Goal: Task Accomplishment & Management: Use online tool/utility

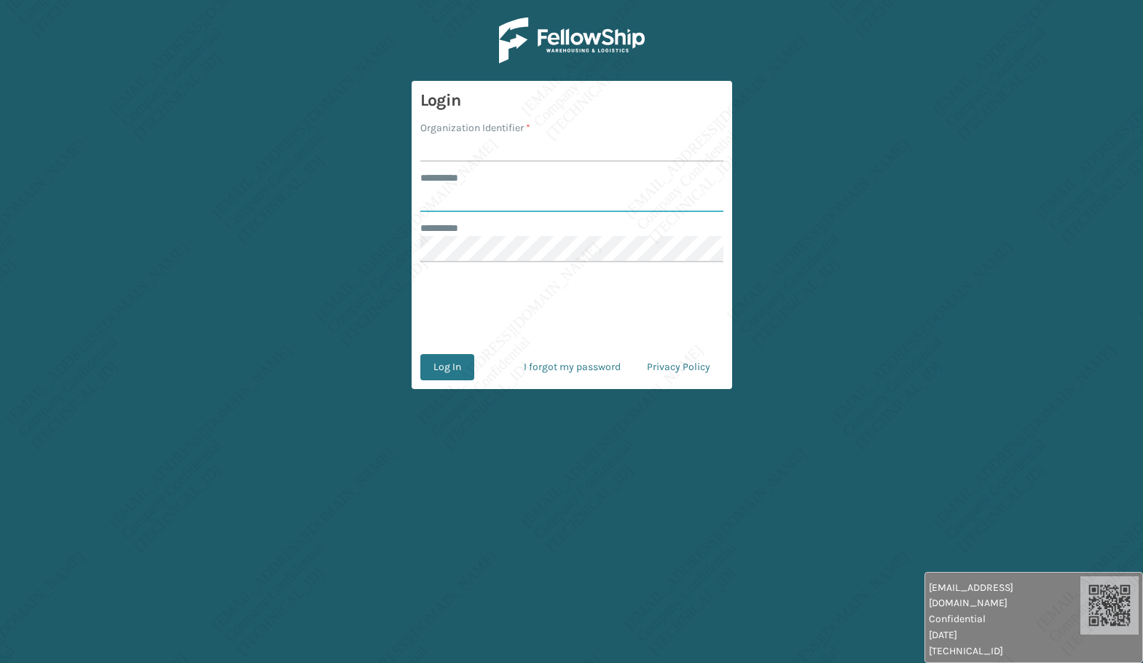
type input "*****"
type input "[PERSON_NAME]"
click at [454, 365] on button "Log In" at bounding box center [447, 367] width 54 height 26
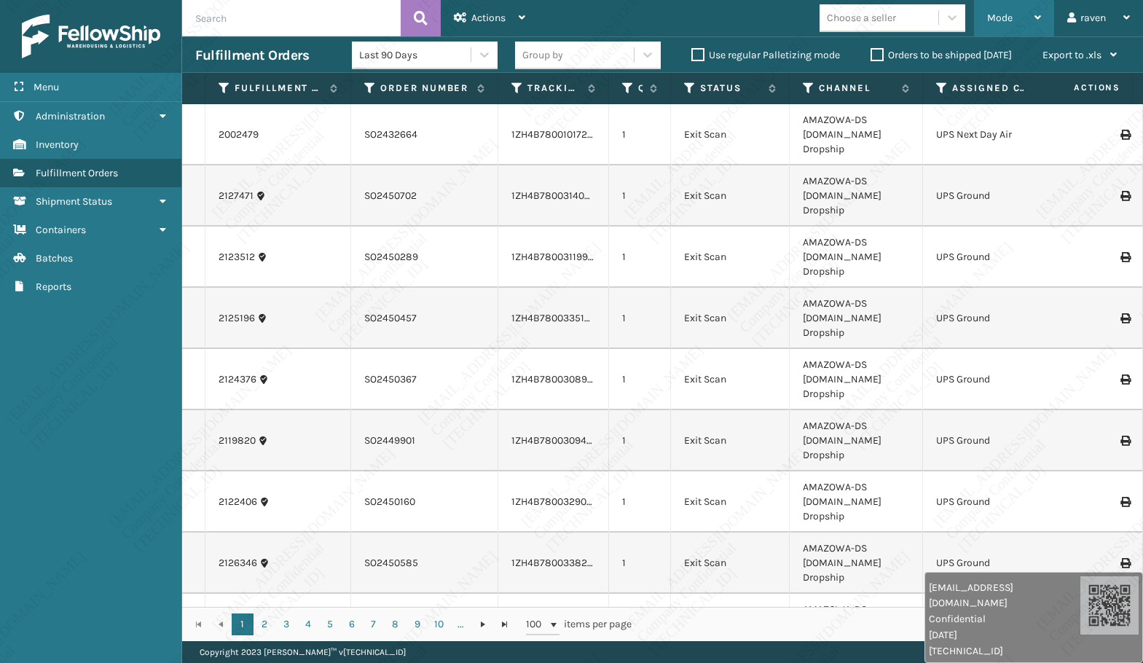
click at [1014, 21] on div "Mode" at bounding box center [1014, 18] width 54 height 36
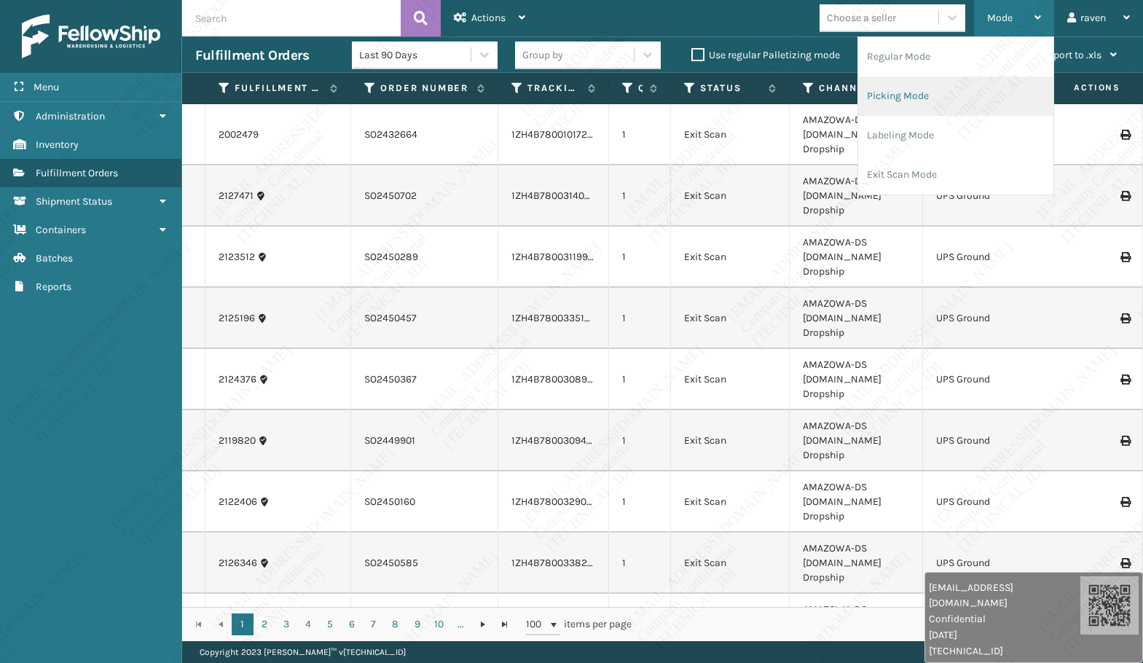
click at [957, 91] on li "Picking Mode" at bounding box center [955, 95] width 195 height 39
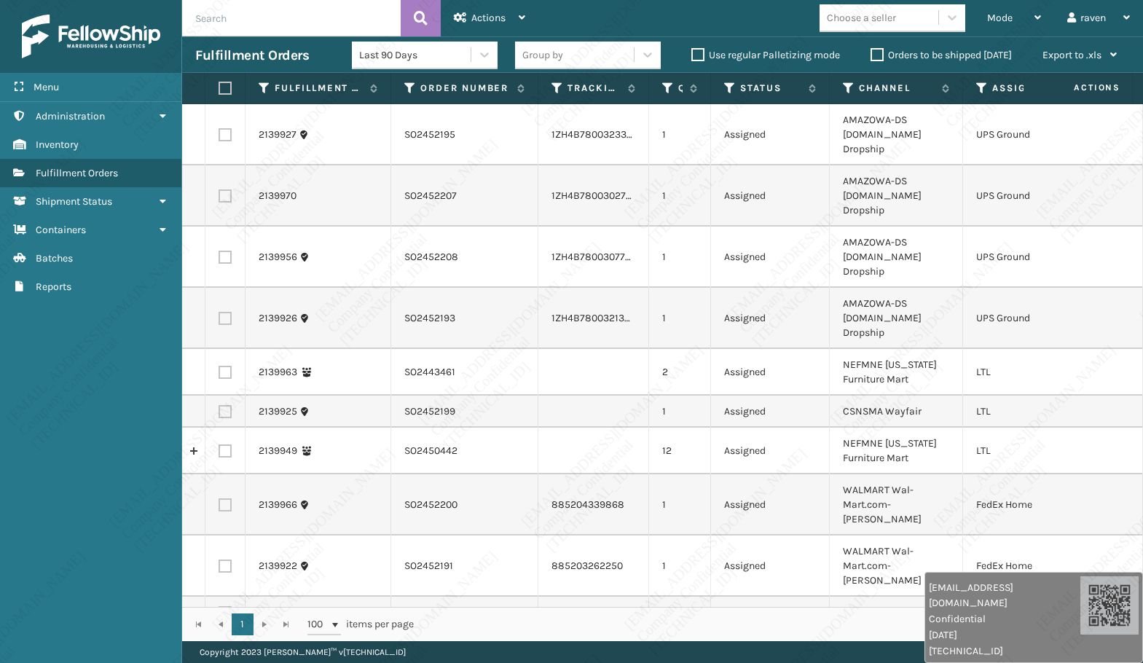
click at [223, 444] on label at bounding box center [224, 450] width 13 height 13
click at [219, 444] on input "checkbox" at bounding box center [218, 448] width 1 height 9
checkbox input "true"
click at [221, 366] on label at bounding box center [224, 372] width 13 height 13
click at [219, 366] on input "checkbox" at bounding box center [218, 370] width 1 height 9
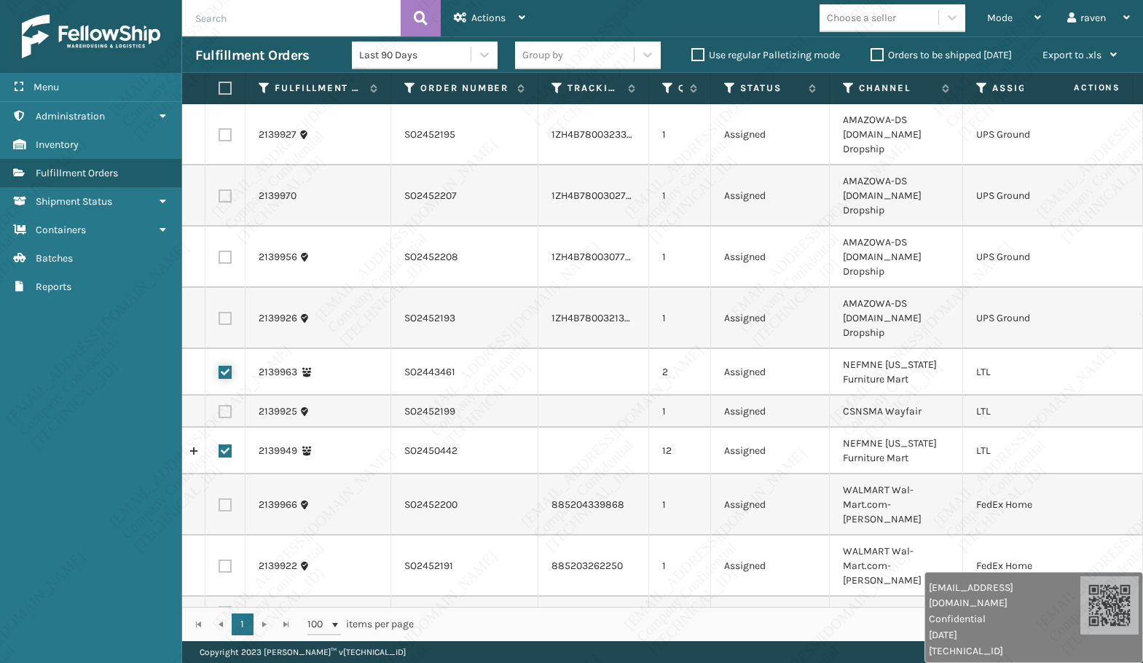
checkbox input "true"
click at [847, 88] on icon at bounding box center [849, 88] width 12 height 13
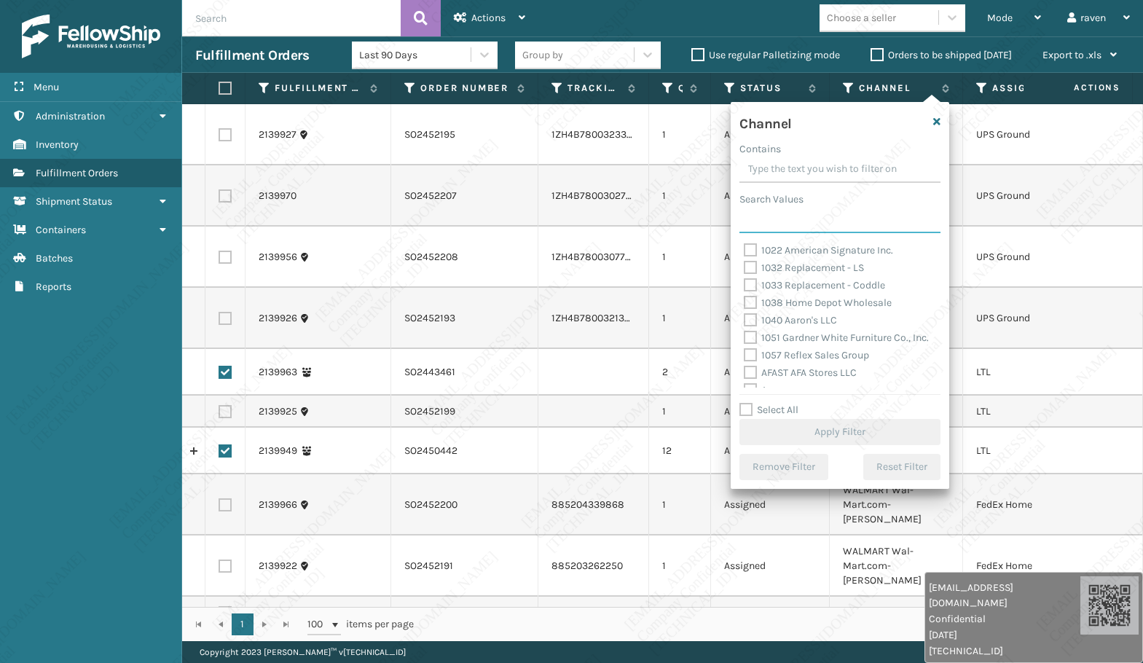
click at [810, 231] on input "Search Values" at bounding box center [839, 220] width 201 height 26
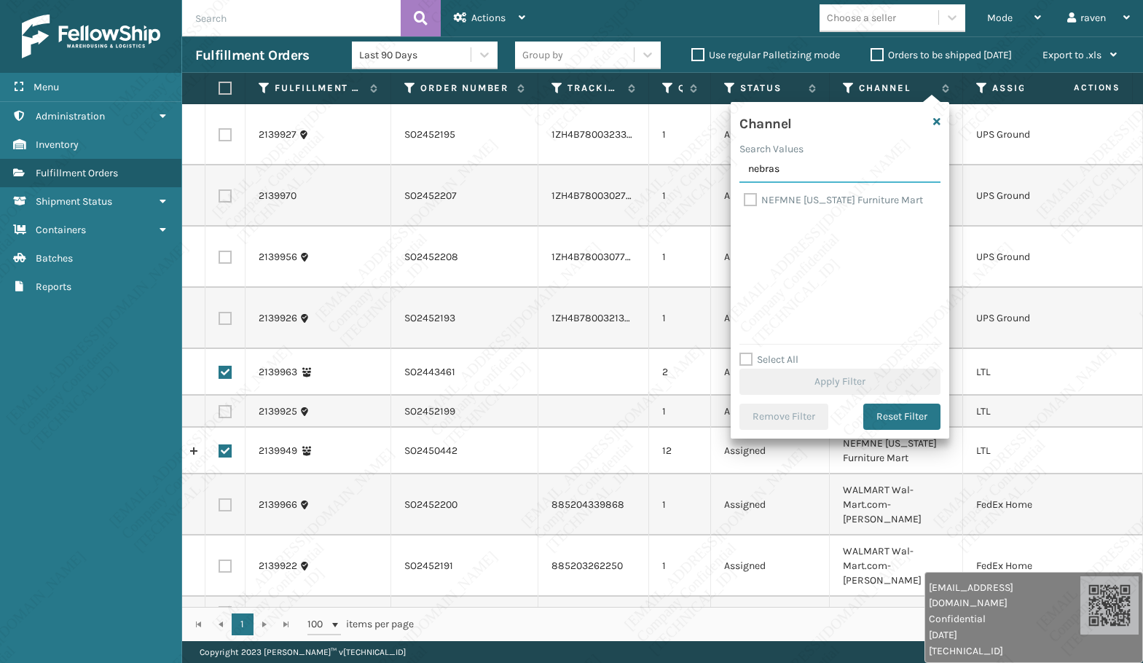
type input "nebras"
click at [797, 204] on label "NEFMNE [US_STATE] Furniture Mart" at bounding box center [833, 200] width 179 height 12
click at [744, 201] on input "NEFMNE [US_STATE] Furniture Mart" at bounding box center [744, 196] width 1 height 9
checkbox input "true"
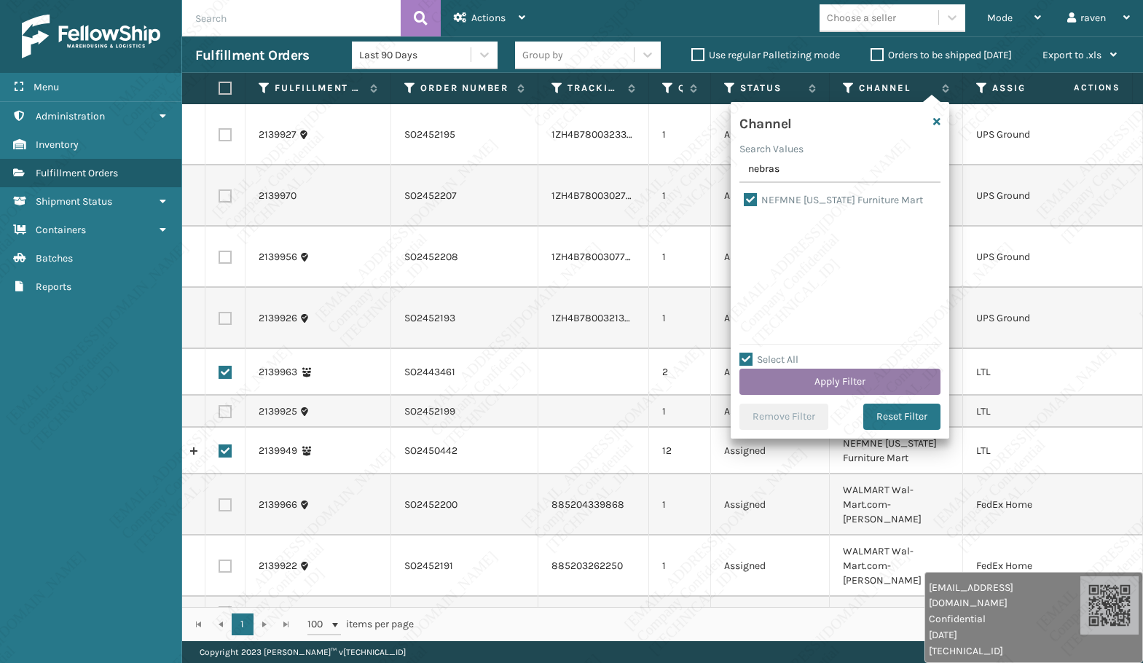
click at [851, 379] on button "Apply Filter" at bounding box center [839, 382] width 201 height 26
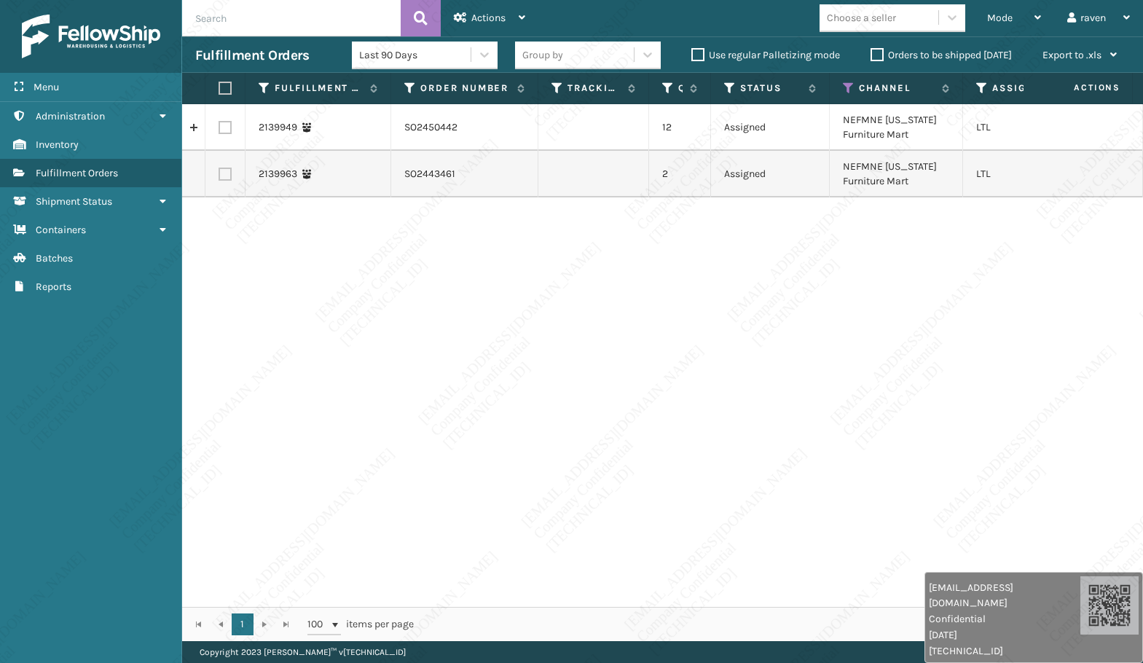
click at [227, 90] on label at bounding box center [222, 88] width 9 height 13
click at [219, 90] on input "checkbox" at bounding box center [218, 88] width 1 height 9
checkbox input "true"
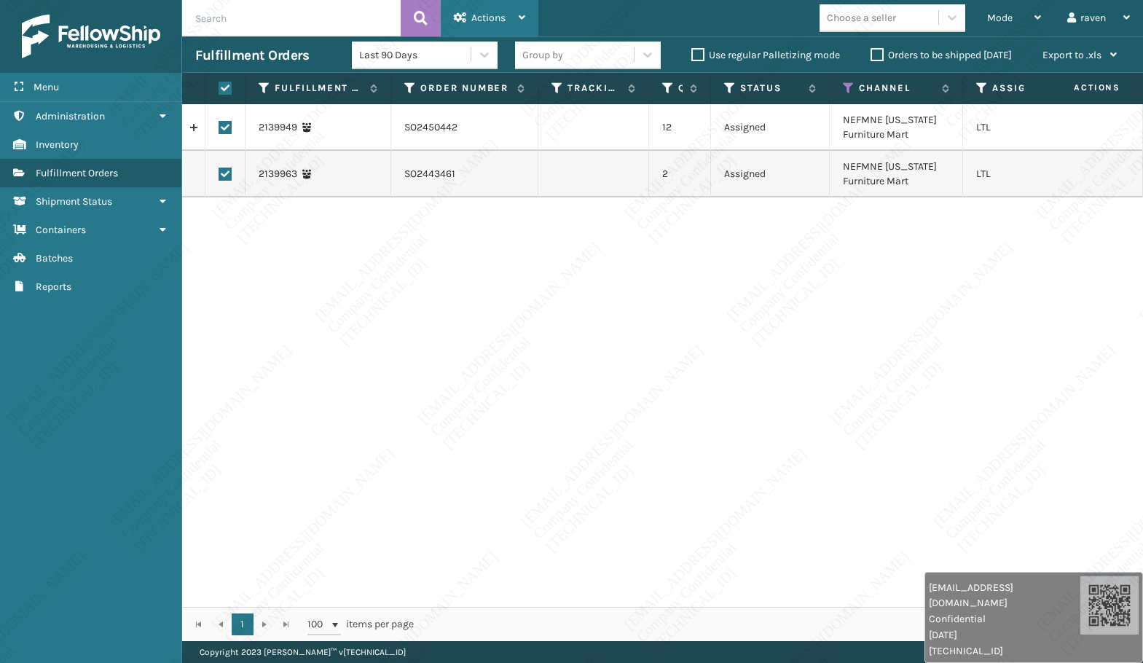
click at [467, 15] on div "Actions" at bounding box center [489, 18] width 71 height 36
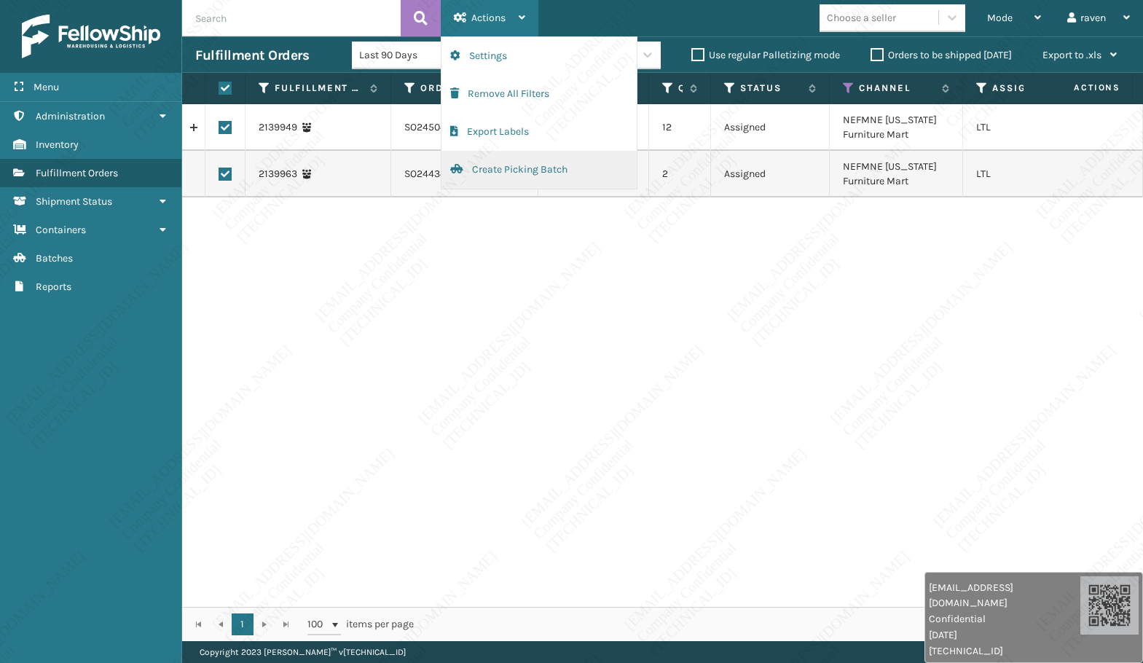
click at [487, 170] on button "Create Picking Batch" at bounding box center [538, 170] width 195 height 38
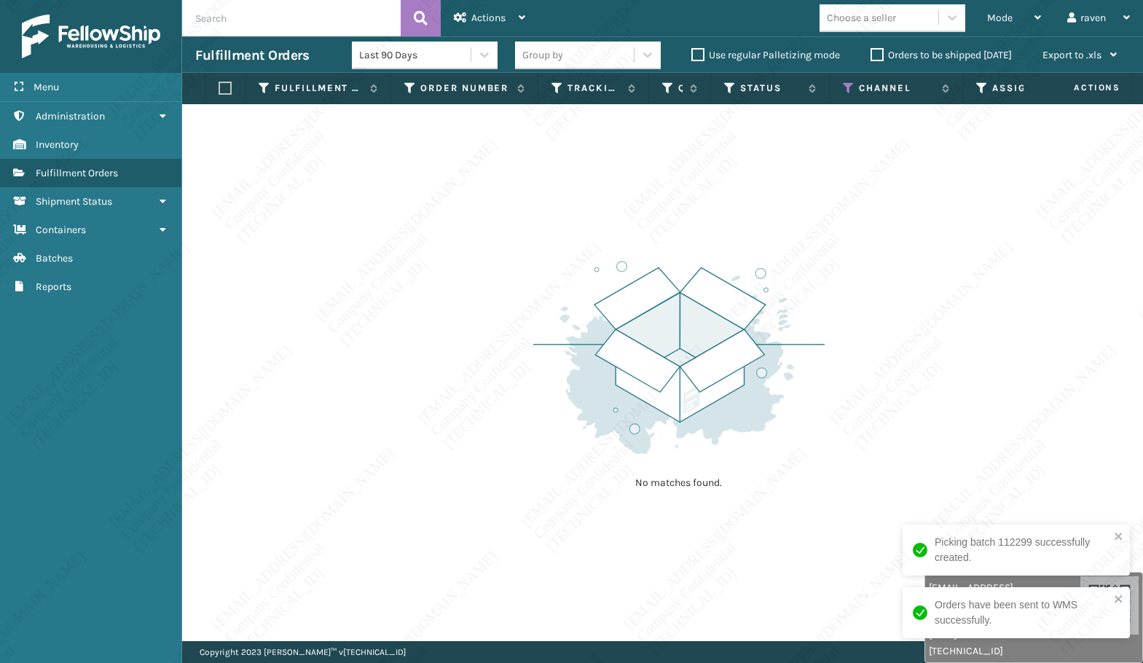
drag, startPoint x: 948, startPoint y: 361, endPoint x: 722, endPoint y: 268, distance: 244.9
click at [946, 361] on div "No matches found." at bounding box center [662, 372] width 961 height 537
click at [931, 264] on div "No matches found." at bounding box center [662, 372] width 961 height 537
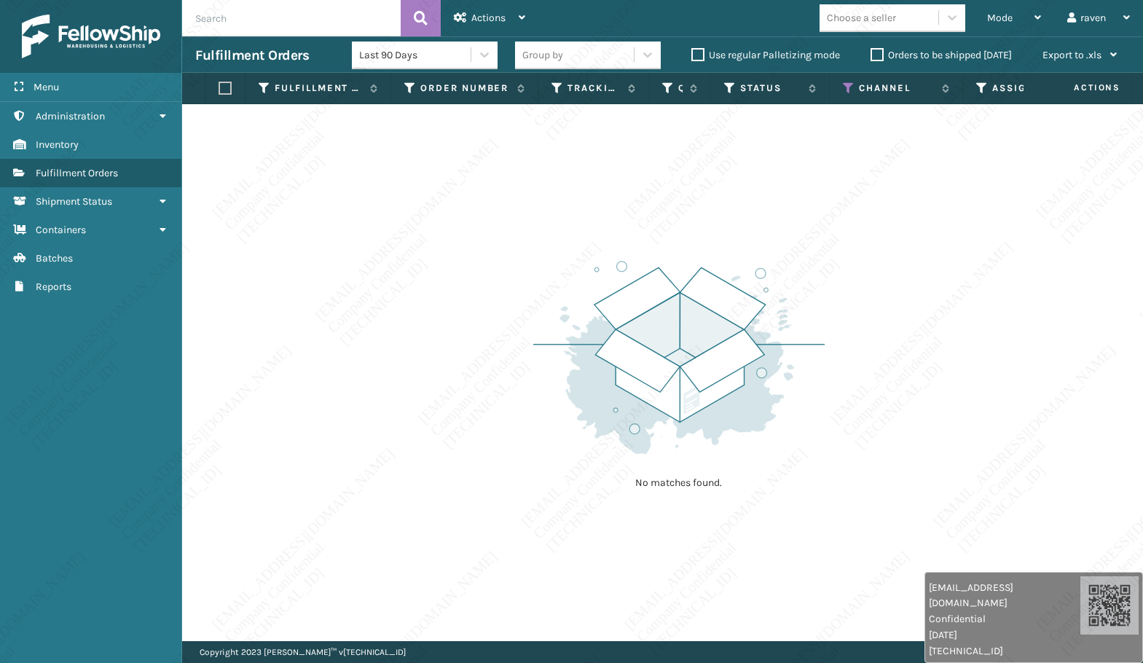
click at [606, 377] on img at bounding box center [678, 357] width 291 height 202
click at [596, 369] on img at bounding box center [678, 357] width 291 height 202
click at [596, 396] on img at bounding box center [678, 357] width 291 height 202
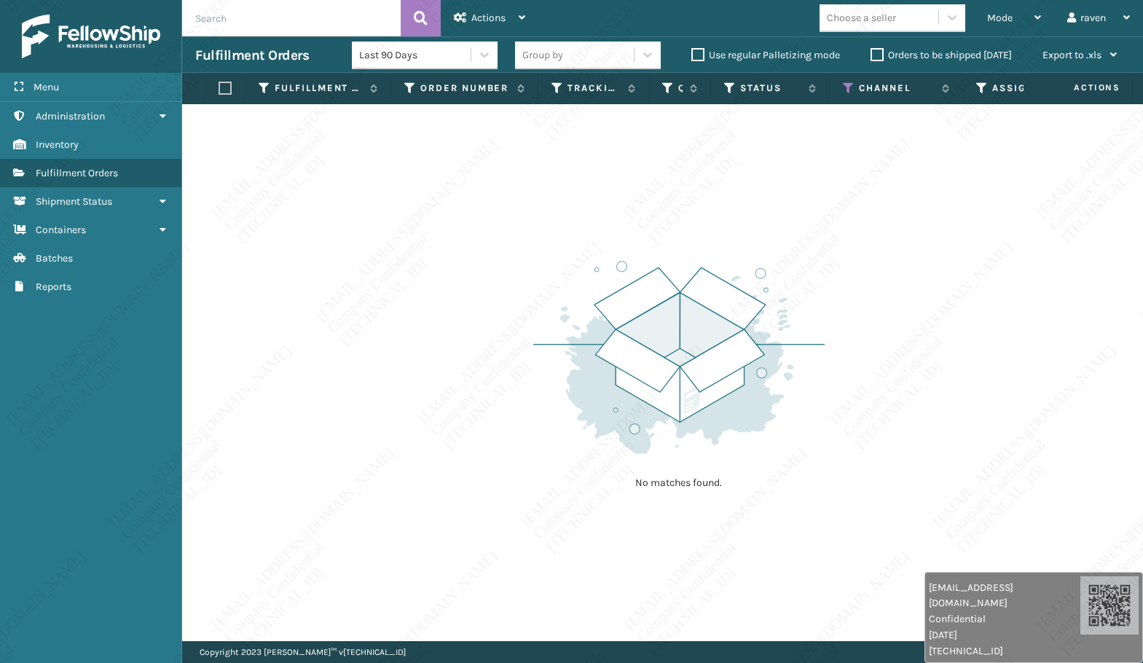
click at [568, 547] on div "No matches found." at bounding box center [662, 372] width 961 height 537
click at [1014, 339] on div "No matches found." at bounding box center [662, 372] width 961 height 537
click at [1046, 334] on div "No matches found." at bounding box center [662, 372] width 961 height 537
click at [1048, 335] on div "No matches found." at bounding box center [662, 372] width 961 height 537
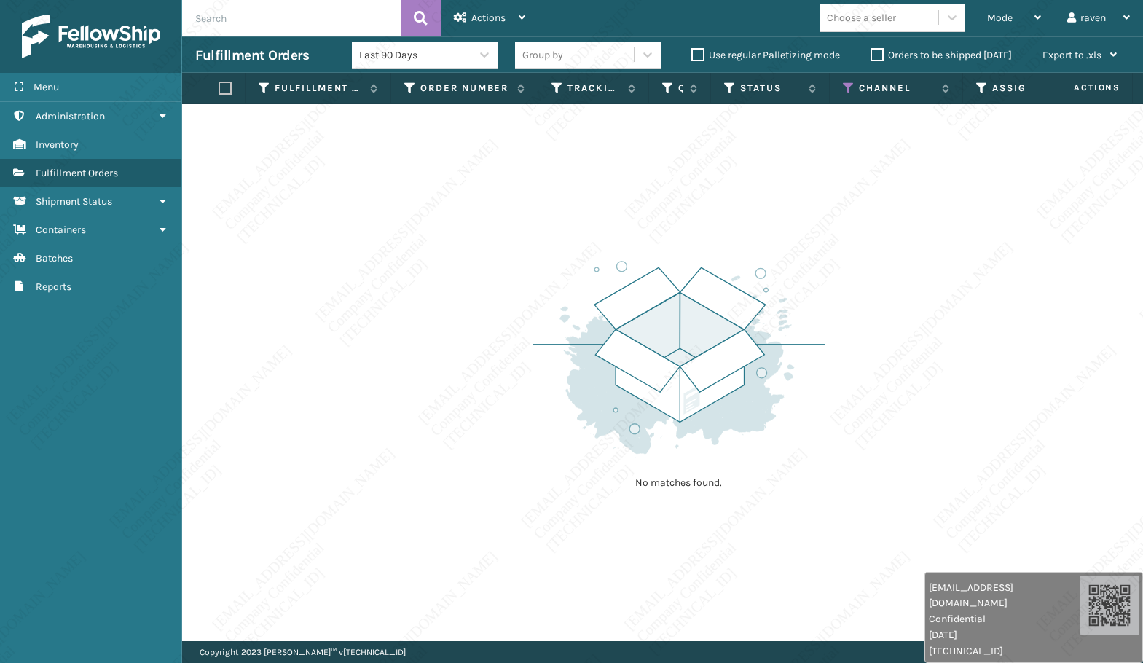
click at [1041, 337] on div "No matches found." at bounding box center [662, 372] width 961 height 537
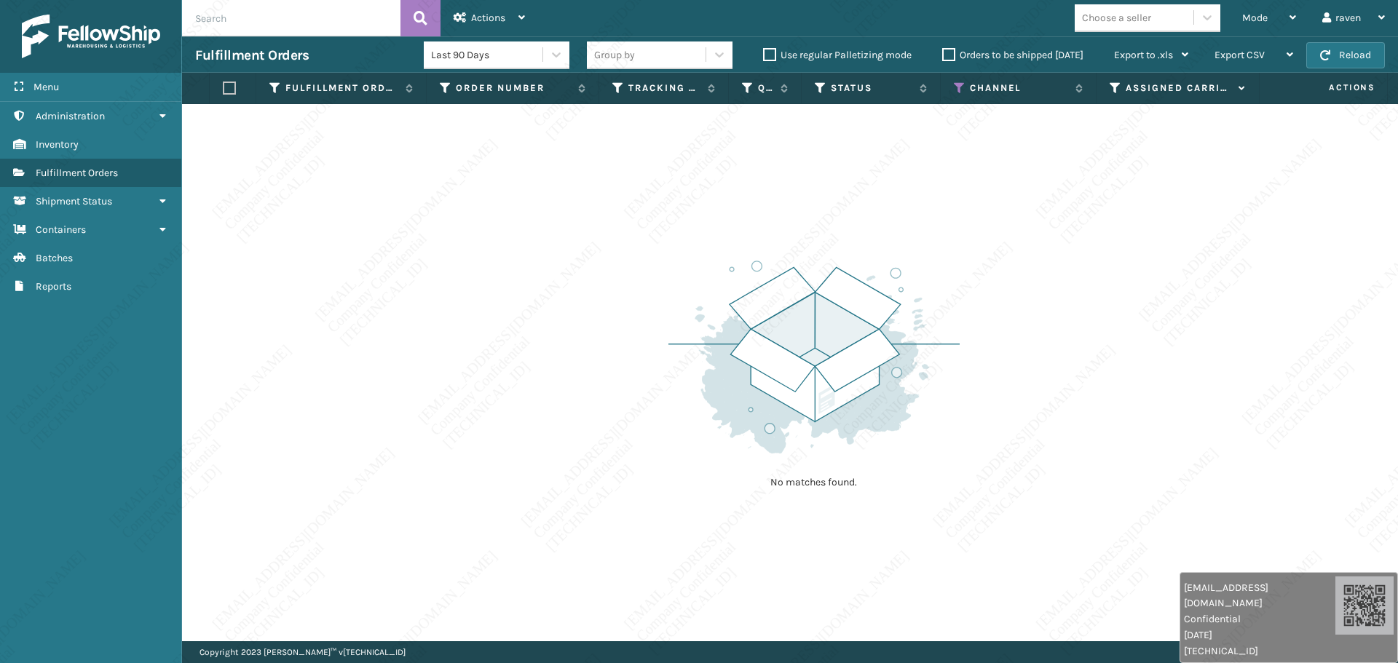
click at [888, 577] on div "No matches found." at bounding box center [790, 372] width 1216 height 537
click at [866, 575] on div "No matches found." at bounding box center [790, 372] width 1216 height 537
click at [821, 553] on div "No matches found." at bounding box center [790, 372] width 1216 height 537
click at [588, 525] on div "No matches found." at bounding box center [790, 372] width 1216 height 537
drag, startPoint x: 727, startPoint y: 514, endPoint x: 724, endPoint y: 545, distance: 31.5
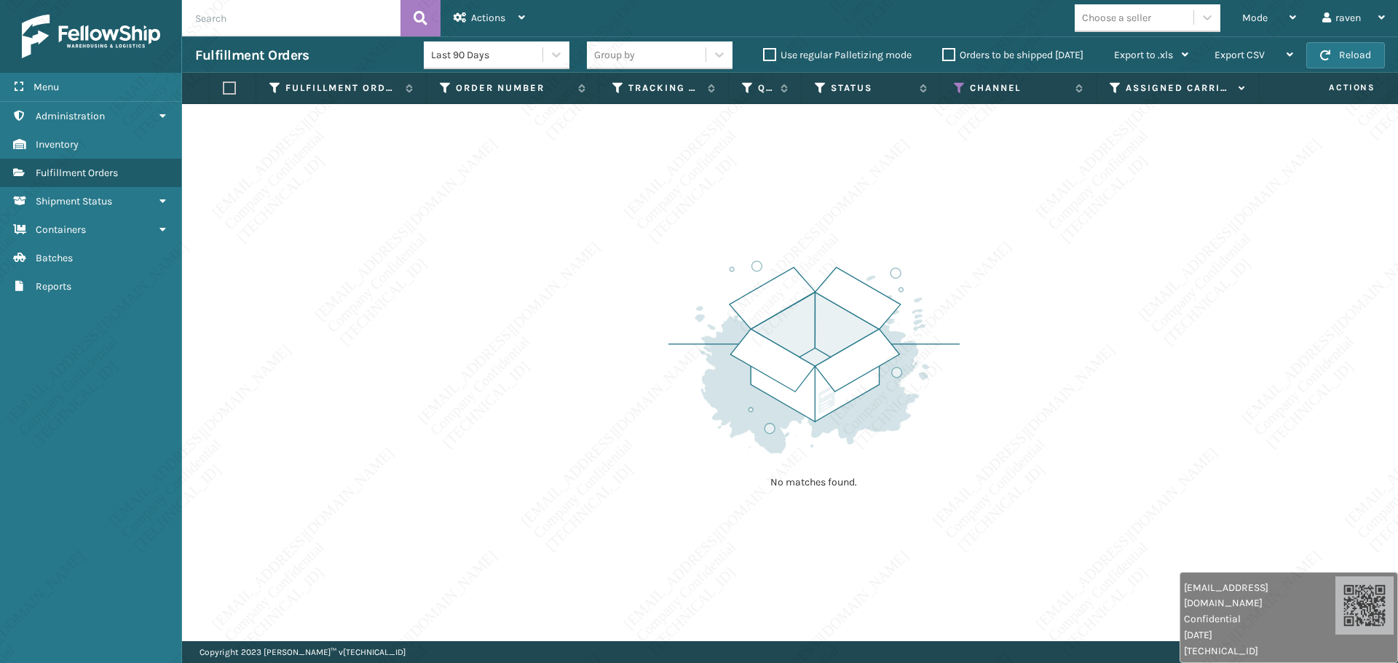
click at [724, 545] on div "No matches found." at bounding box center [790, 372] width 1216 height 537
click at [712, 588] on div "No matches found." at bounding box center [790, 372] width 1216 height 537
drag, startPoint x: 721, startPoint y: 527, endPoint x: 692, endPoint y: 519, distance: 30.2
click at [692, 519] on div "No matches found." at bounding box center [790, 372] width 1216 height 537
click at [737, 527] on div "No matches found." at bounding box center [790, 372] width 1216 height 537
